Goal: Transaction & Acquisition: Subscribe to service/newsletter

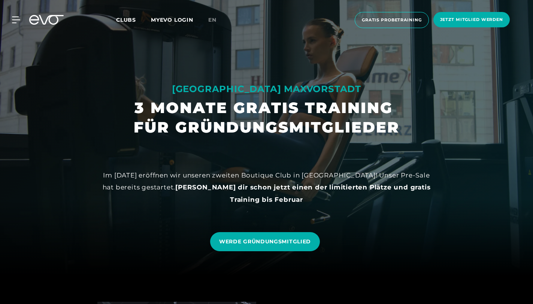
scroll to position [32, 0]
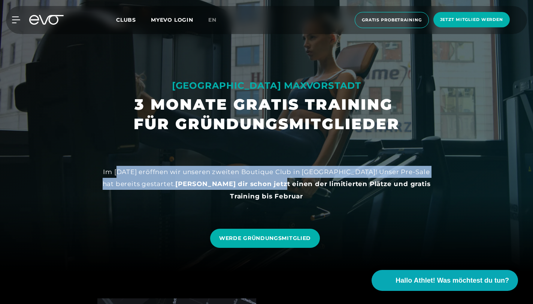
drag, startPoint x: 115, startPoint y: 174, endPoint x: 275, endPoint y: 188, distance: 160.3
click at [274, 186] on div "Im [DATE] eröffnen wir unseren zweiten Boutique Club in [GEOGRAPHIC_DATA]! Unse…" at bounding box center [266, 184] width 337 height 36
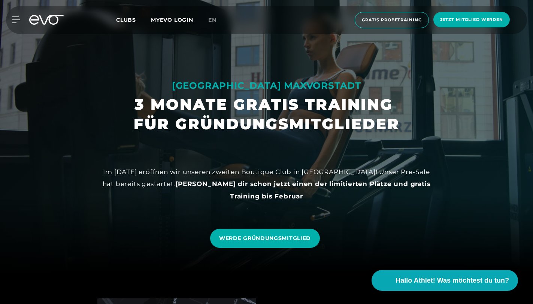
click at [270, 187] on strong "[PERSON_NAME] dir schon jetzt einen der limitierten Plätze und gratis Training …" at bounding box center [302, 189] width 255 height 19
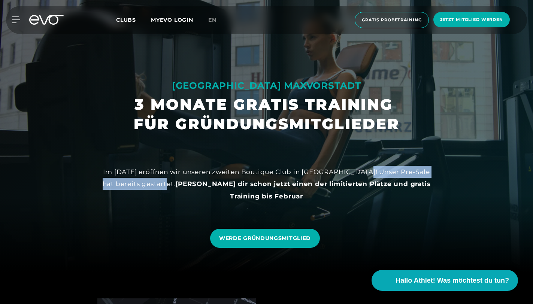
drag, startPoint x: 368, startPoint y: 171, endPoint x: 161, endPoint y: 182, distance: 206.9
click at [161, 182] on div "Im [DATE] eröffnen wir unseren zweiten Boutique Club in [GEOGRAPHIC_DATA]! Unse…" at bounding box center [266, 184] width 337 height 36
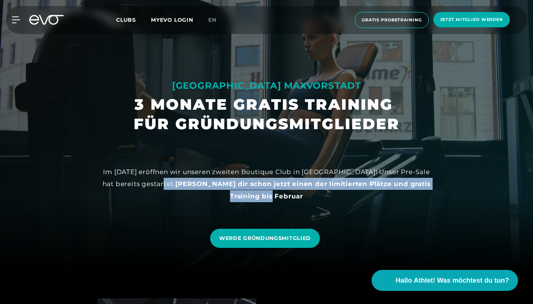
drag, startPoint x: 168, startPoint y: 181, endPoint x: 274, endPoint y: 195, distance: 107.8
click at [274, 195] on div "Im [DATE] eröffnen wir unseren zweiten Boutique Club in [GEOGRAPHIC_DATA]! Unse…" at bounding box center [266, 184] width 337 height 36
click at [274, 195] on strong "[PERSON_NAME] dir schon jetzt einen der limitierten Plätze und gratis Training …" at bounding box center [302, 189] width 255 height 19
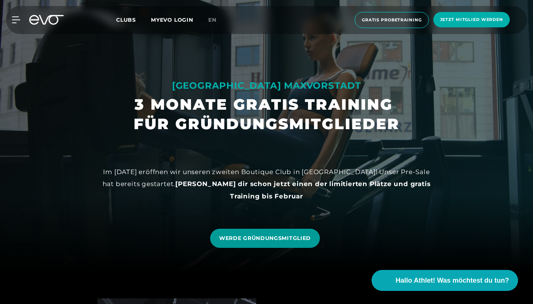
click at [279, 239] on span "WERDE GRÜNDUNGSMITGLIED" at bounding box center [265, 239] width 92 height 8
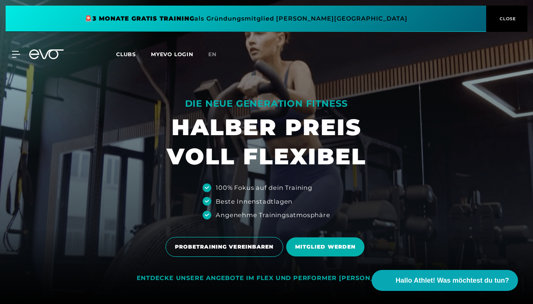
click at [407, 27] on span at bounding box center [246, 19] width 481 height 26
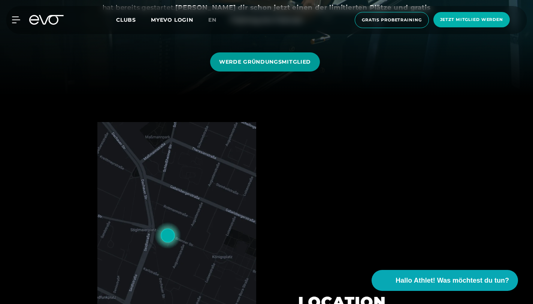
scroll to position [209, 0]
click at [285, 68] on link "WERDE GRÜNDUNGSMITGLIED" at bounding box center [265, 61] width 110 height 19
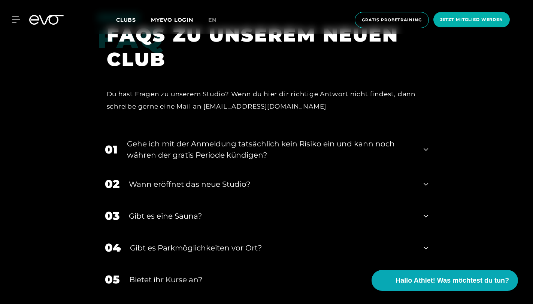
scroll to position [1504, 0]
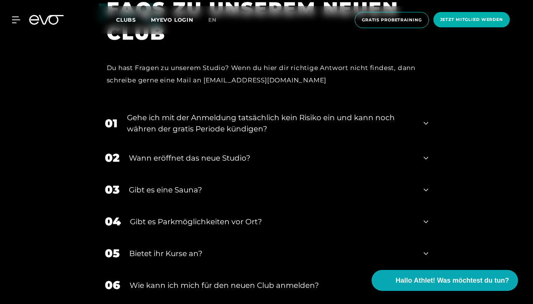
click at [405, 112] on div "Gehe ich mit der Anmeldung tatsächlich kein Risiko ein und kann noch währen der…" at bounding box center [271, 123] width 288 height 22
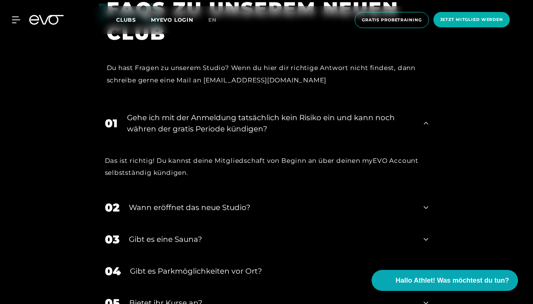
click at [405, 112] on div "Gehe ich mit der Anmeldung tatsächlich kein Risiko ein und kann noch währen der…" at bounding box center [271, 123] width 288 height 22
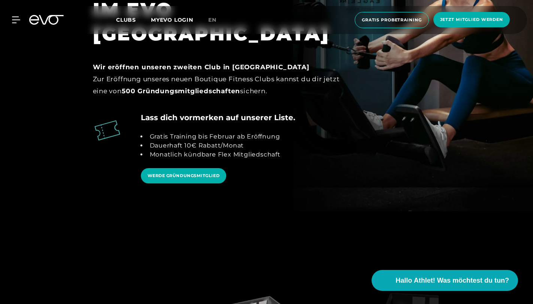
scroll to position [757, 0]
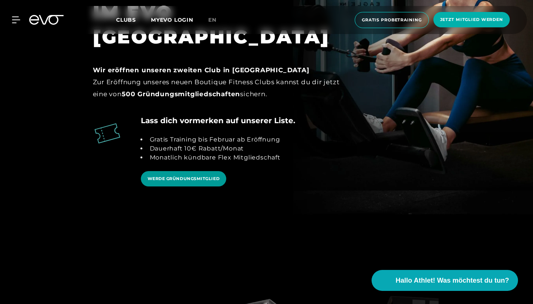
click at [167, 176] on span "WERDE GRÜNDUNGSMITGLIED" at bounding box center [184, 179] width 72 height 6
